Goal: Task Accomplishment & Management: Manage account settings

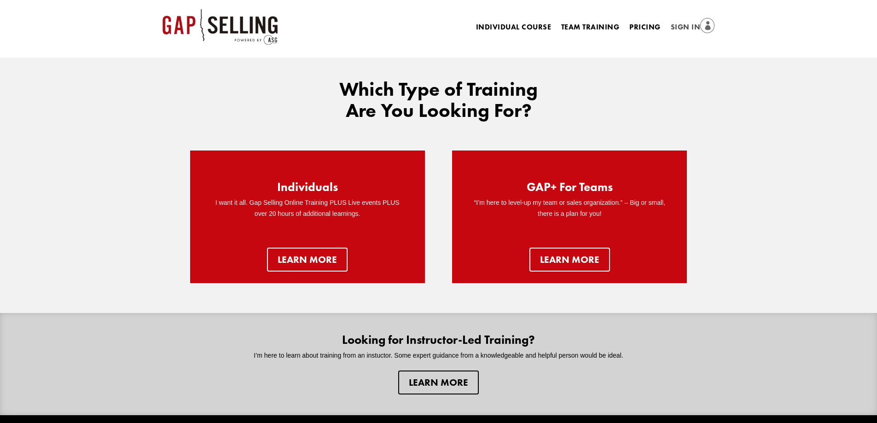
click at [684, 29] on link "Sign In" at bounding box center [693, 27] width 44 height 13
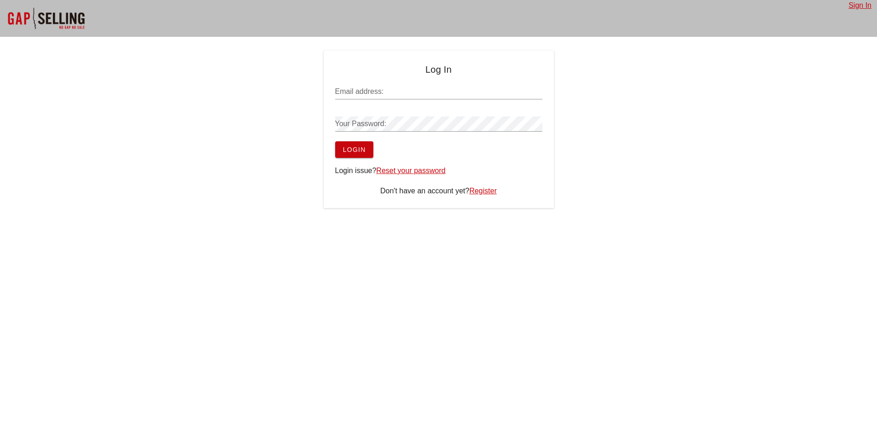
click at [410, 89] on input "Email address:" at bounding box center [438, 91] width 207 height 15
paste input "[EMAIL_ADDRESS][DOMAIN_NAME]"
type input "[EMAIL_ADDRESS][DOMAIN_NAME]"
click at [354, 143] on button "Login" at bounding box center [354, 149] width 38 height 17
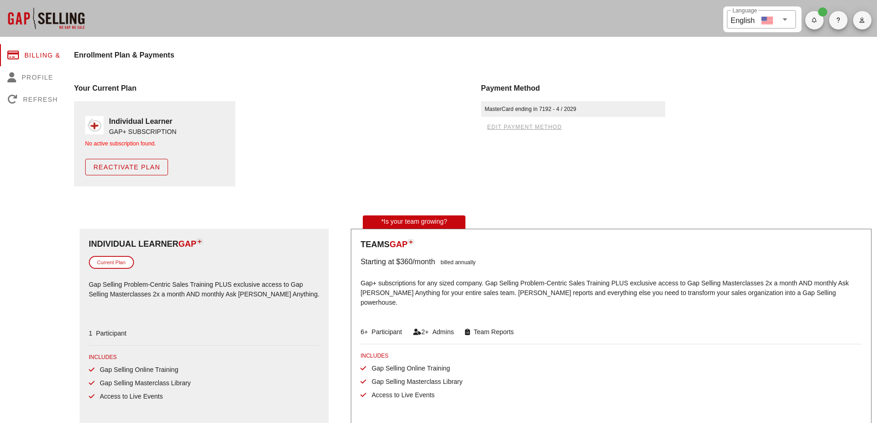
click at [137, 166] on span "Reactivate Plan" at bounding box center [126, 166] width 67 height 7
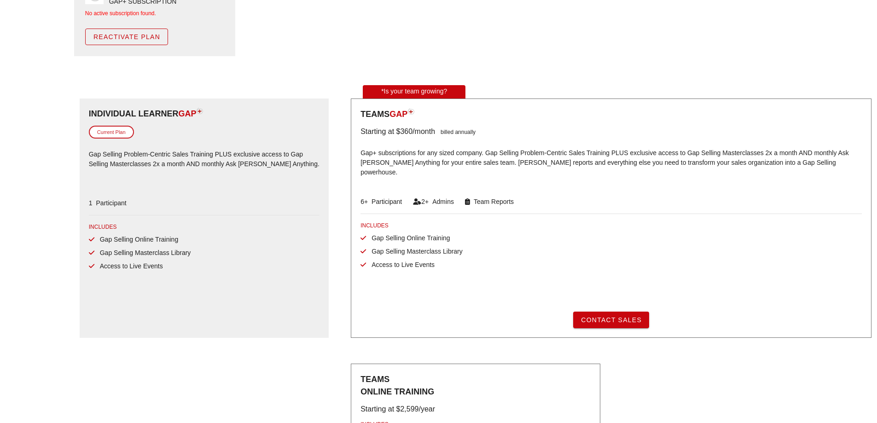
scroll to position [181, 0]
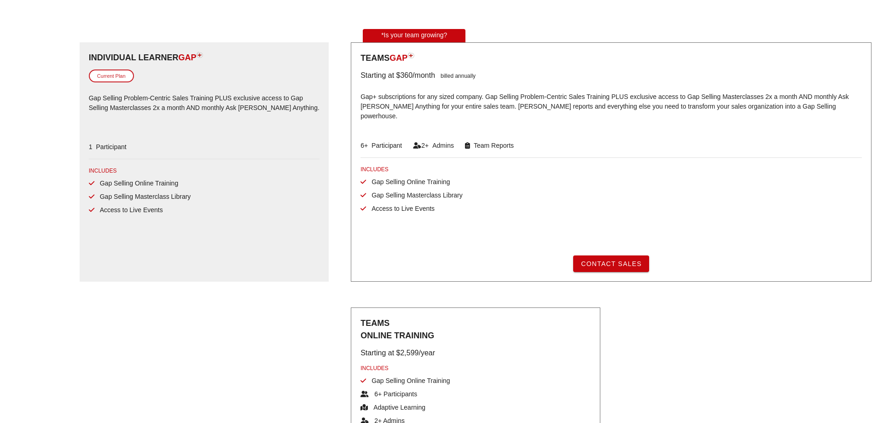
click at [183, 129] on p "Gap Selling Problem-Centric Sales Training PLUS exclusive access to Gap Selling…" at bounding box center [204, 108] width 231 height 41
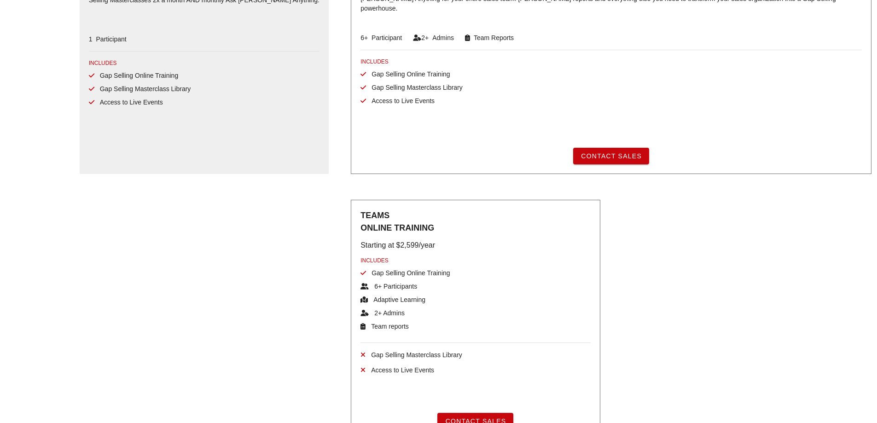
scroll to position [177, 0]
